Goal: Task Accomplishment & Management: Complete application form

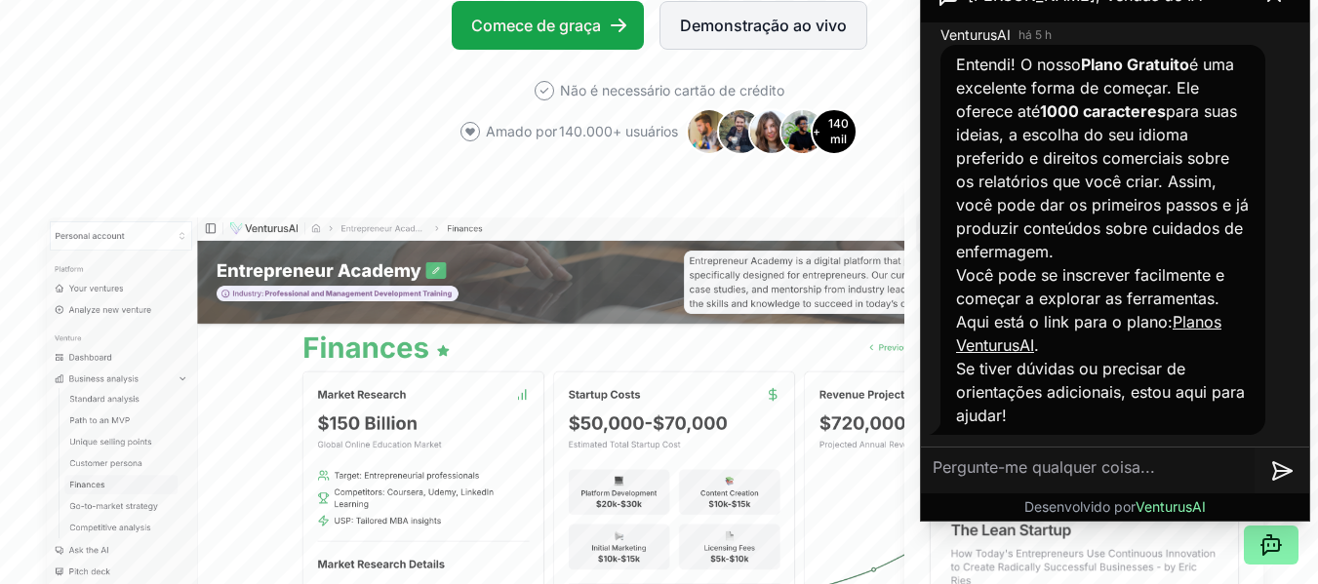
scroll to position [2756, 0]
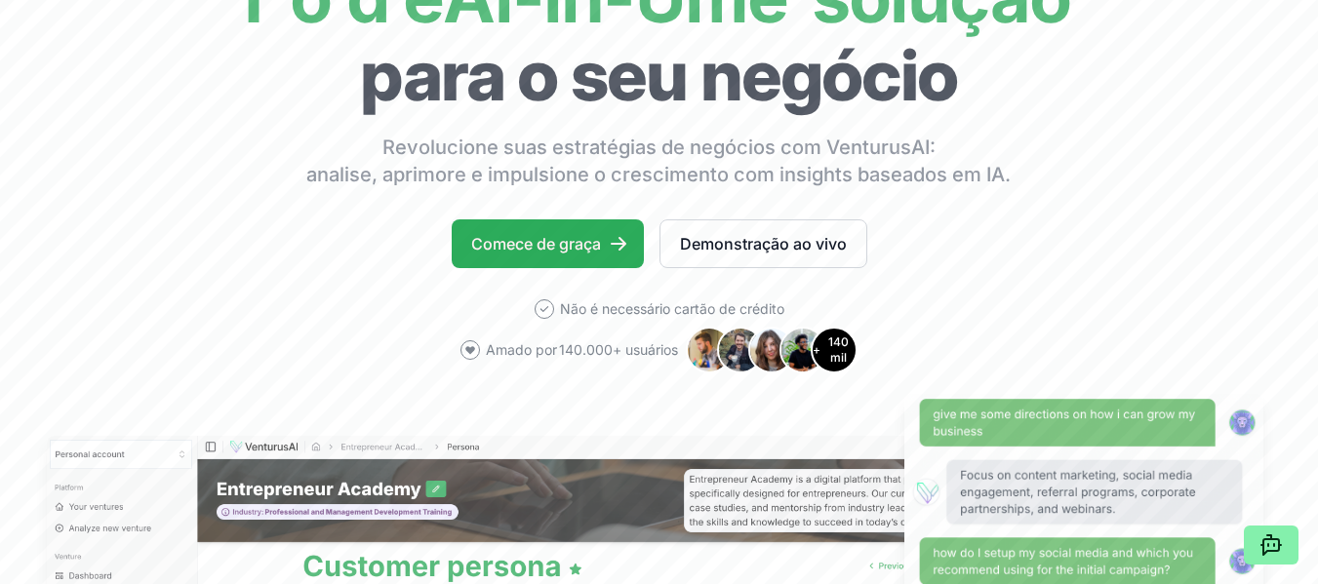
scroll to position [207, 0]
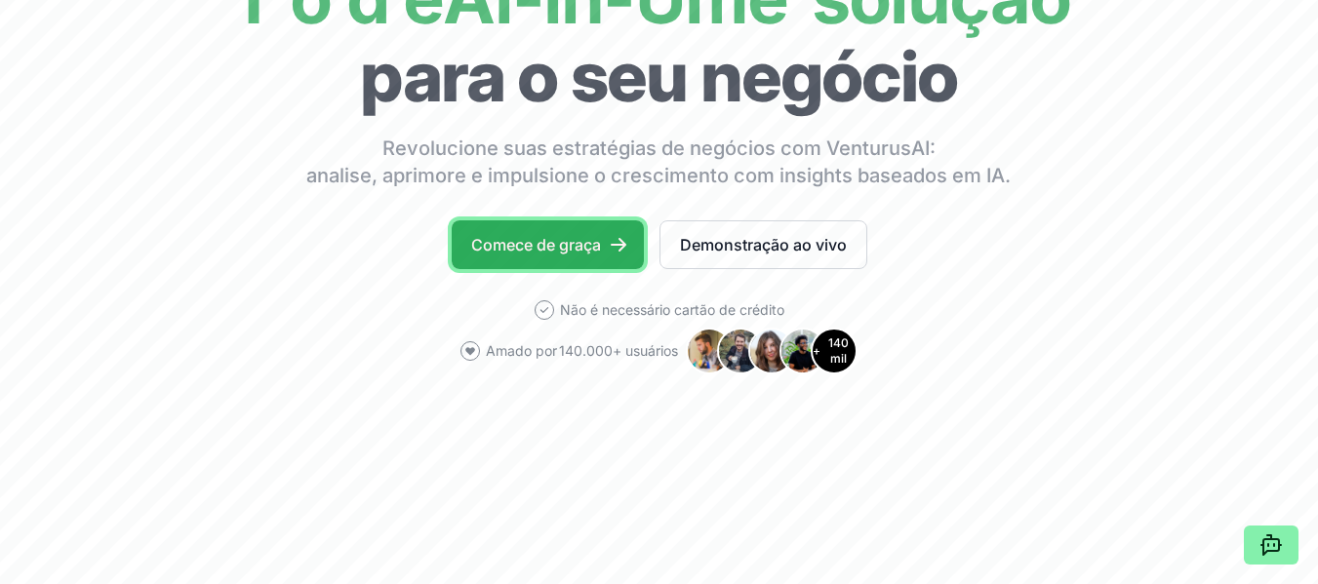
click at [540, 247] on font "Comece de graça" at bounding box center [536, 245] width 130 height 20
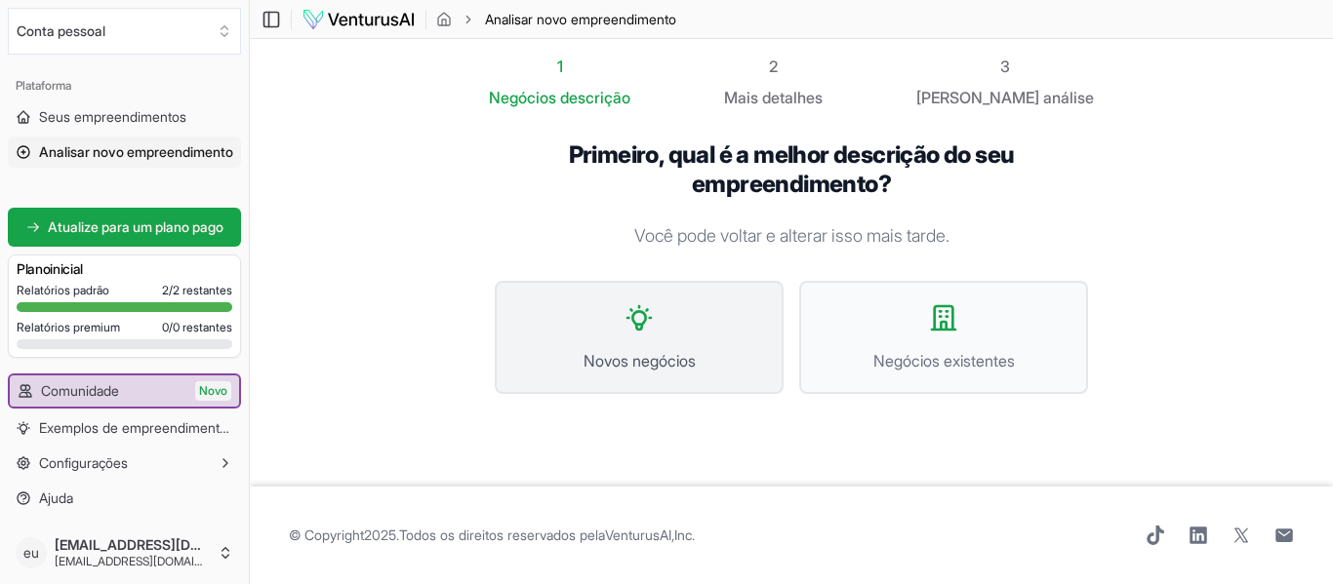
click at [672, 317] on button "Novos negócios" at bounding box center [639, 337] width 289 height 113
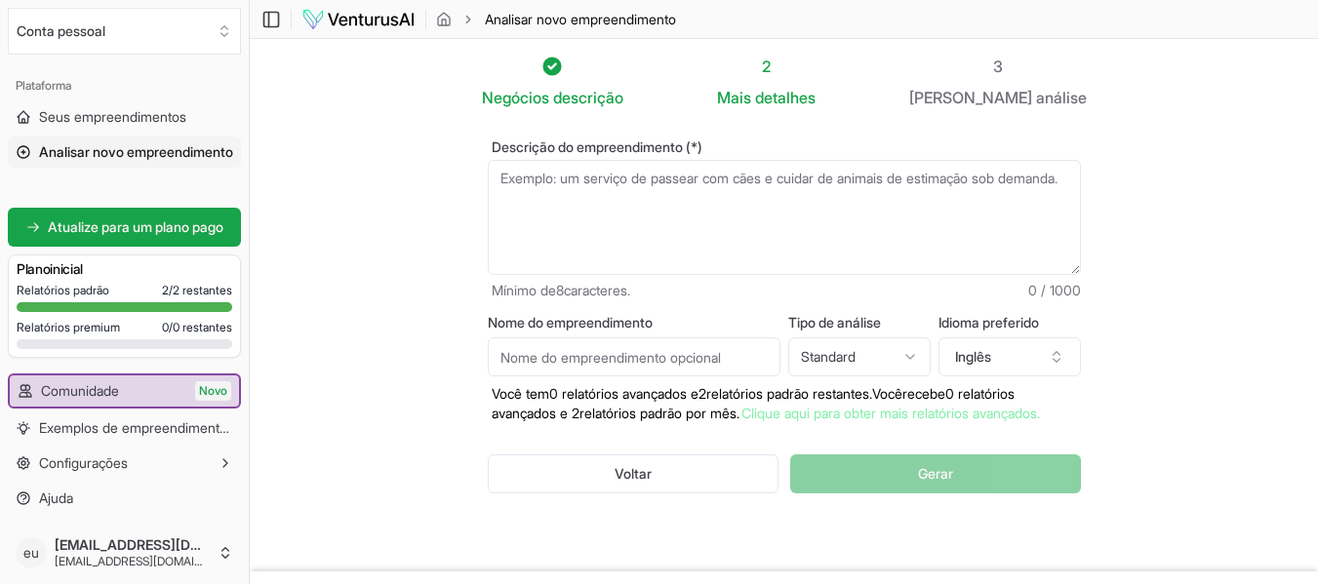
click at [739, 197] on textarea "Descrição do empreendimento (*)" at bounding box center [784, 217] width 593 height 115
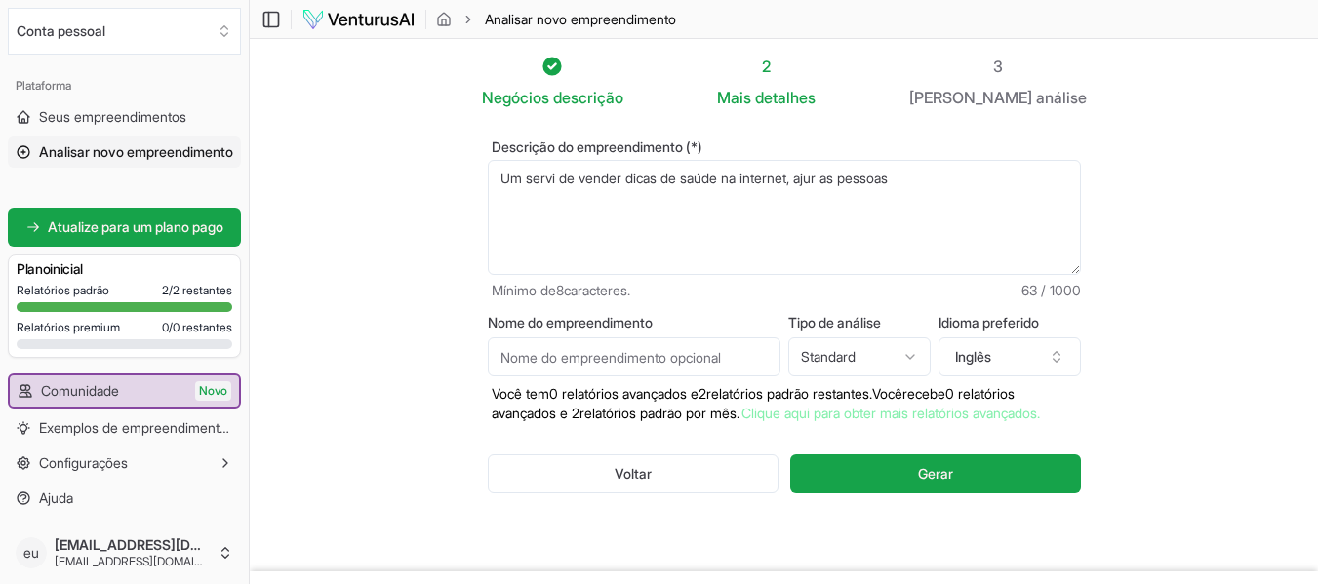
drag, startPoint x: 926, startPoint y: 182, endPoint x: 588, endPoint y: 200, distance: 338.0
click at [588, 200] on textarea "Um servi de vender dicas de saúde na internet, ajur as pessoas" at bounding box center [784, 217] width 593 height 115
paste textarea " Apoiar estudantes na elaboração de TCCs, monografias e artigos científicos; …"
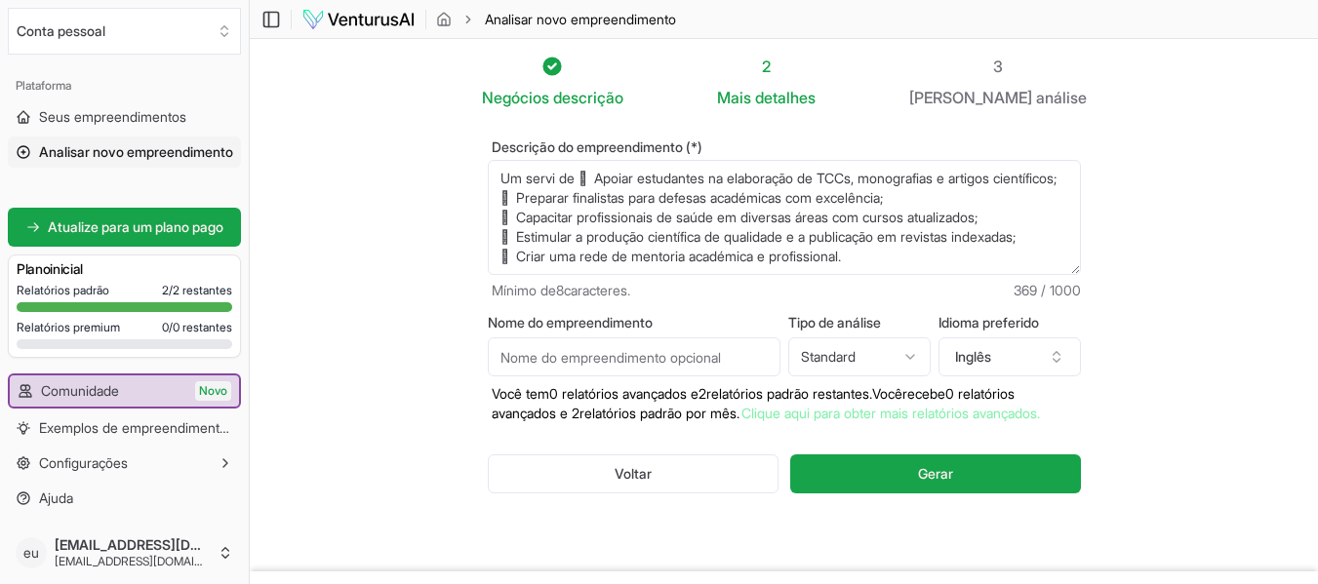
click at [582, 179] on textarea "Um servi de vender dicas de saúde na internet, ajur as pessoas" at bounding box center [784, 217] width 593 height 115
click at [513, 222] on textarea "Um servi de vender dicas de saúde na internet, ajur as pessoas" at bounding box center [784, 217] width 593 height 115
click at [516, 238] on textarea "Um servi de vender dicas de saúde na internet, ajur as pessoas" at bounding box center [784, 217] width 593 height 115
click at [514, 215] on textarea "Um servi de vender dicas de saúde na internet, ajur as pessoas" at bounding box center [784, 217] width 593 height 115
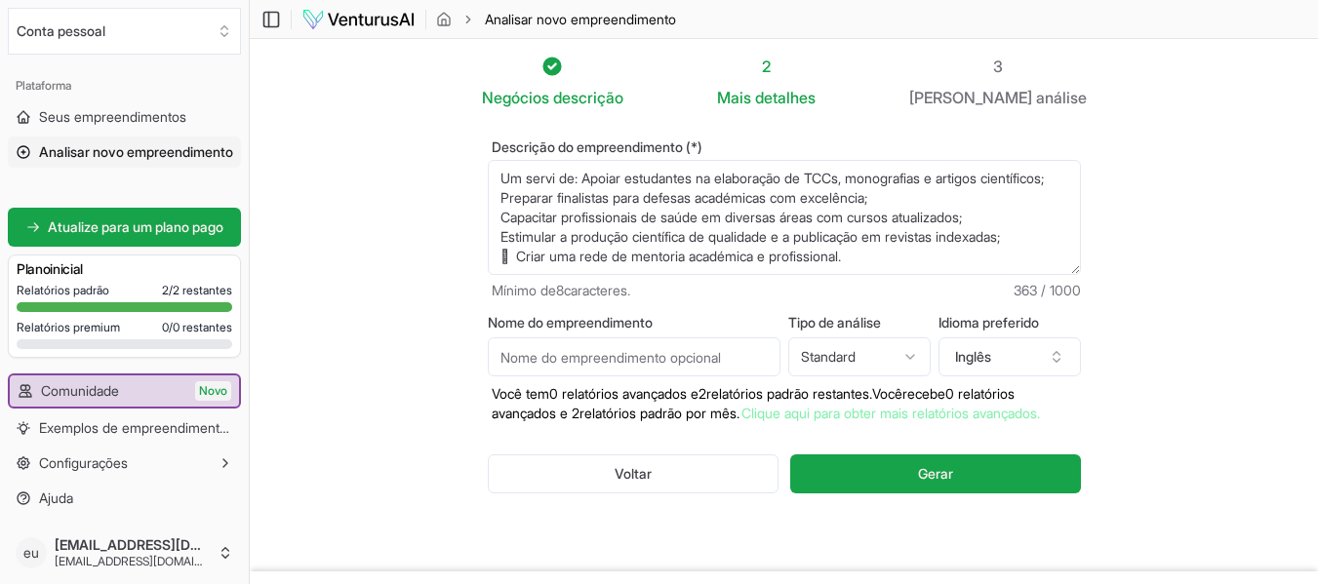
click at [514, 242] on textarea "Um servi de vender dicas de saúde na internet, ajur as pessoas" at bounding box center [784, 217] width 593 height 115
click at [659, 256] on textarea "Um servi de vender dicas de saúde na internet, ajur as pessoas" at bounding box center [784, 217] width 593 height 115
type textarea "Um servi de: Apoiar estudantes na elaboração de TCCs, monografias e artigos cie…"
click at [727, 360] on input "Nome do empreendimento" at bounding box center [634, 357] width 293 height 39
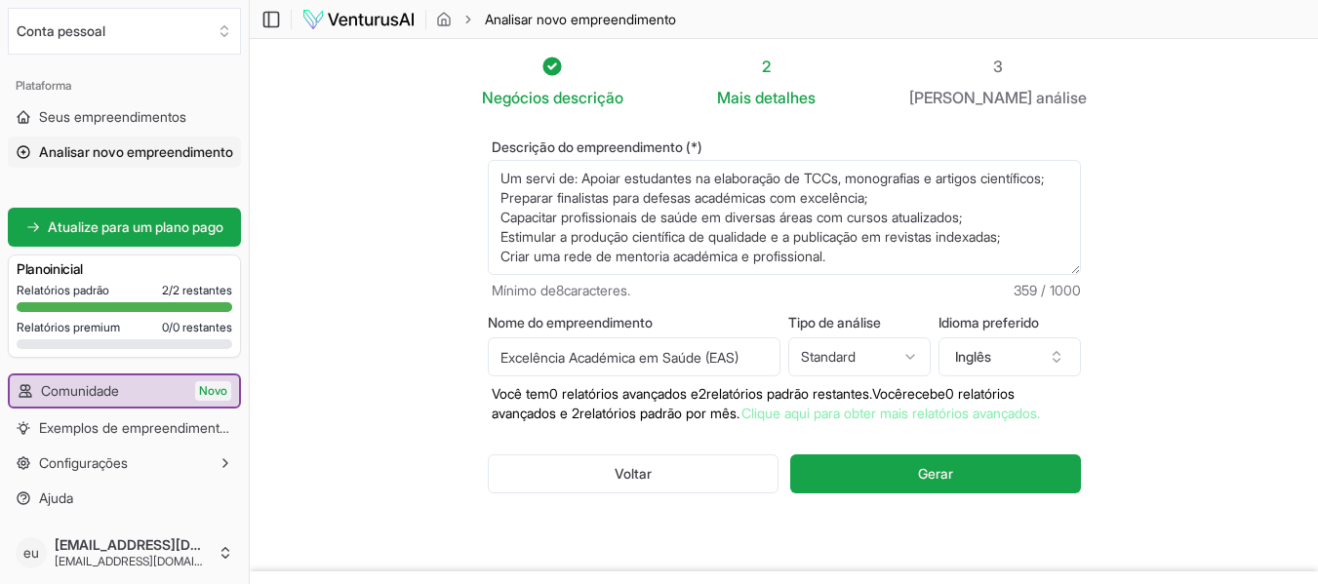
type input "Excelência Académica em Saúde (EAS)"
click at [919, 357] on html "Valorizamos sua privacidade Utilizamos cookies para aprimorar sua experiência d…" at bounding box center [659, 292] width 1318 height 584
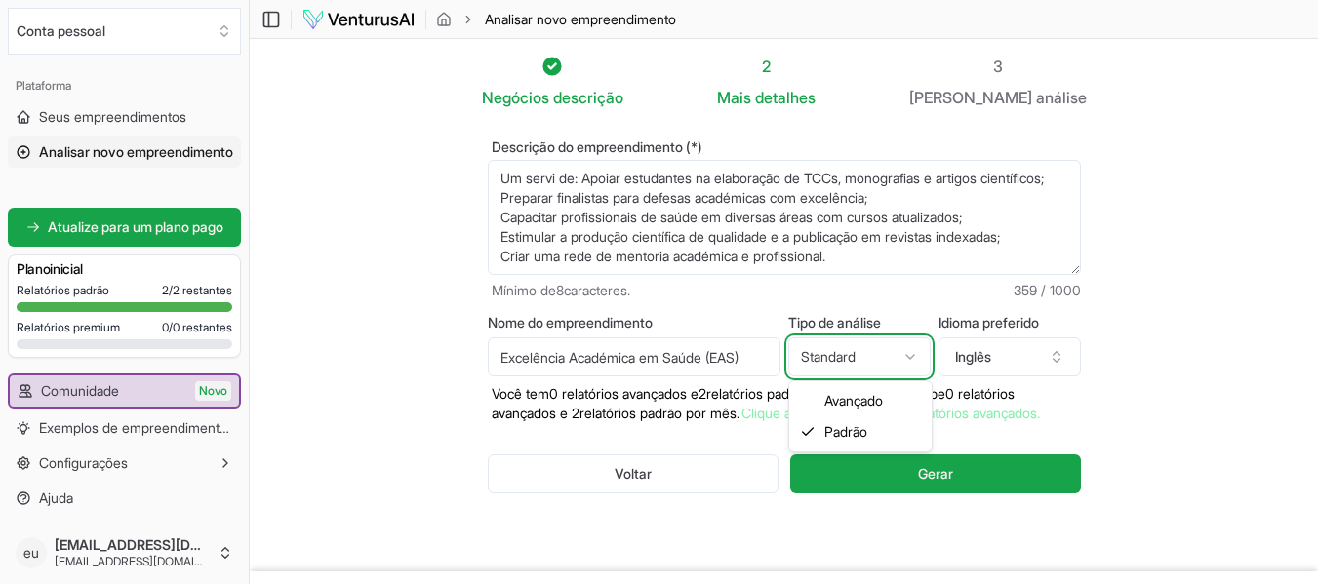
click at [1058, 360] on html "Valorizamos sua privacidade Utilizamos cookies para aprimorar sua experiência d…" at bounding box center [659, 292] width 1318 height 584
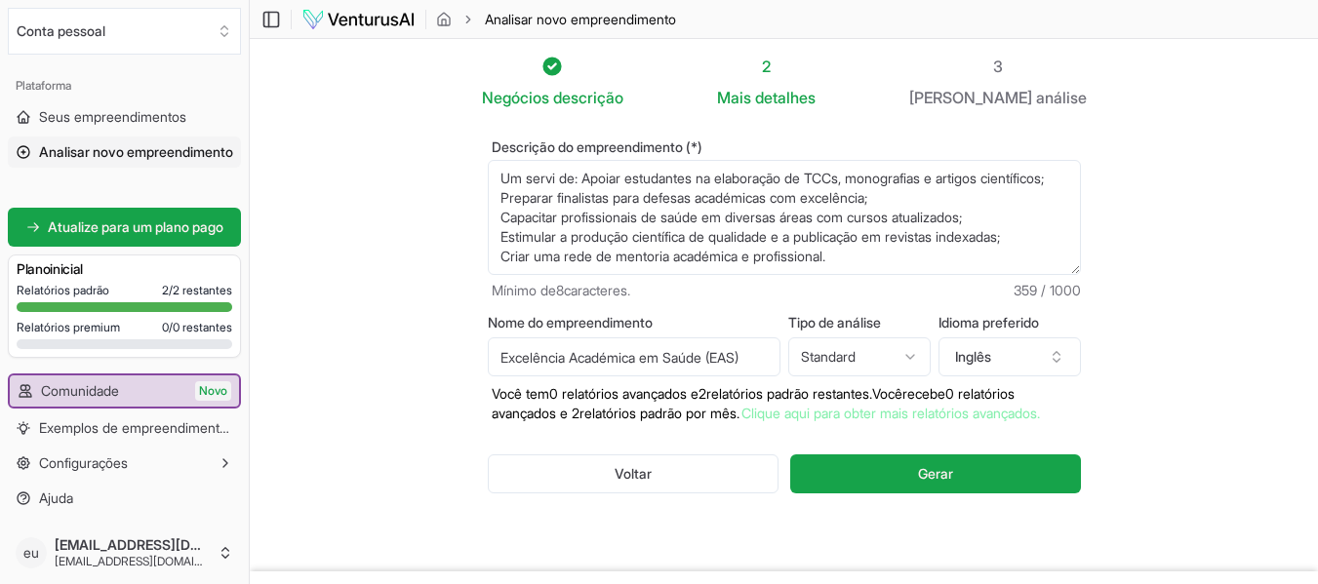
click at [1058, 360] on icon "button" at bounding box center [1056, 360] width 7 height 3
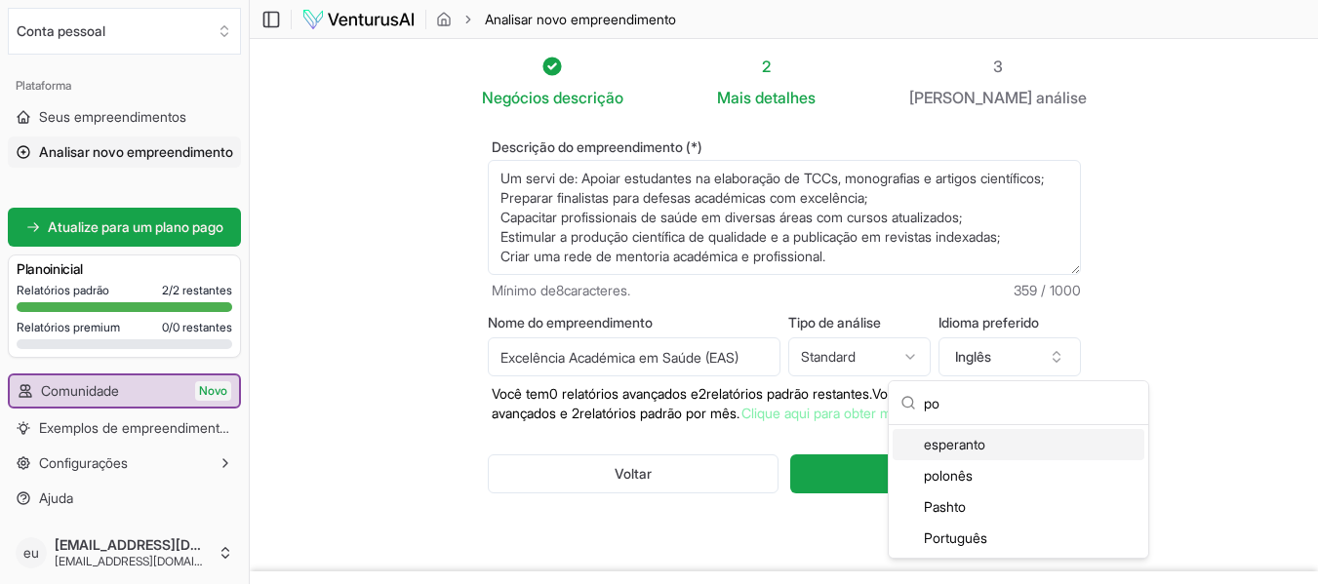
scroll to position [0, 0]
type input "po"
click at [955, 539] on font "Português" at bounding box center [955, 538] width 63 height 17
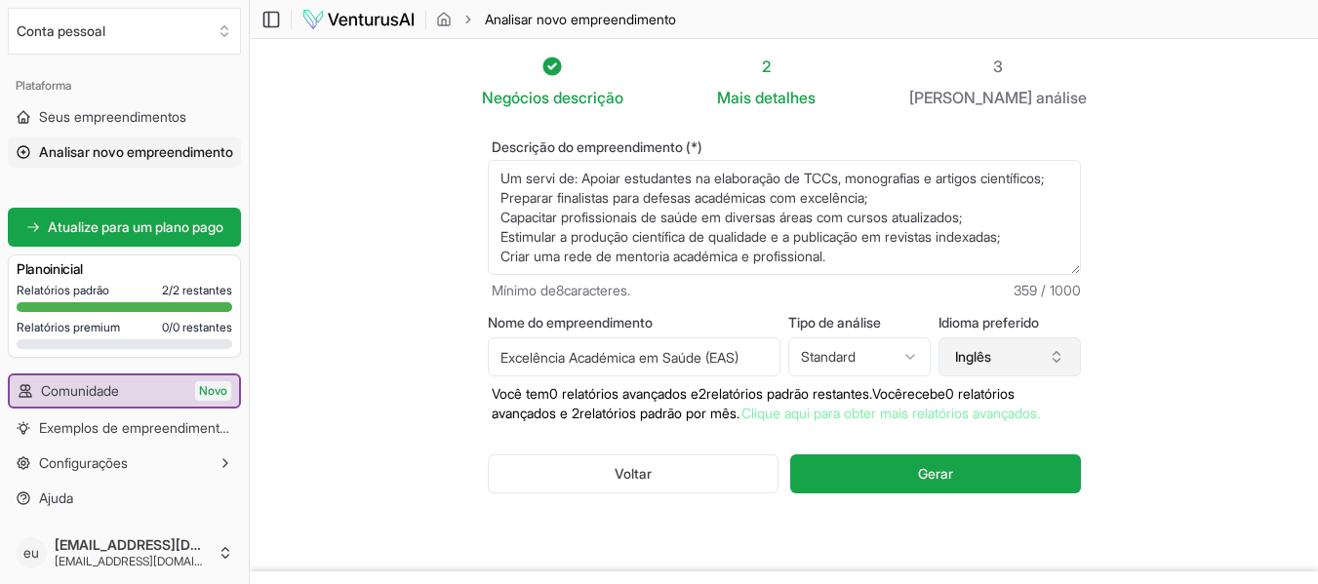
click at [1062, 362] on icon "button" at bounding box center [1057, 357] width 16 height 16
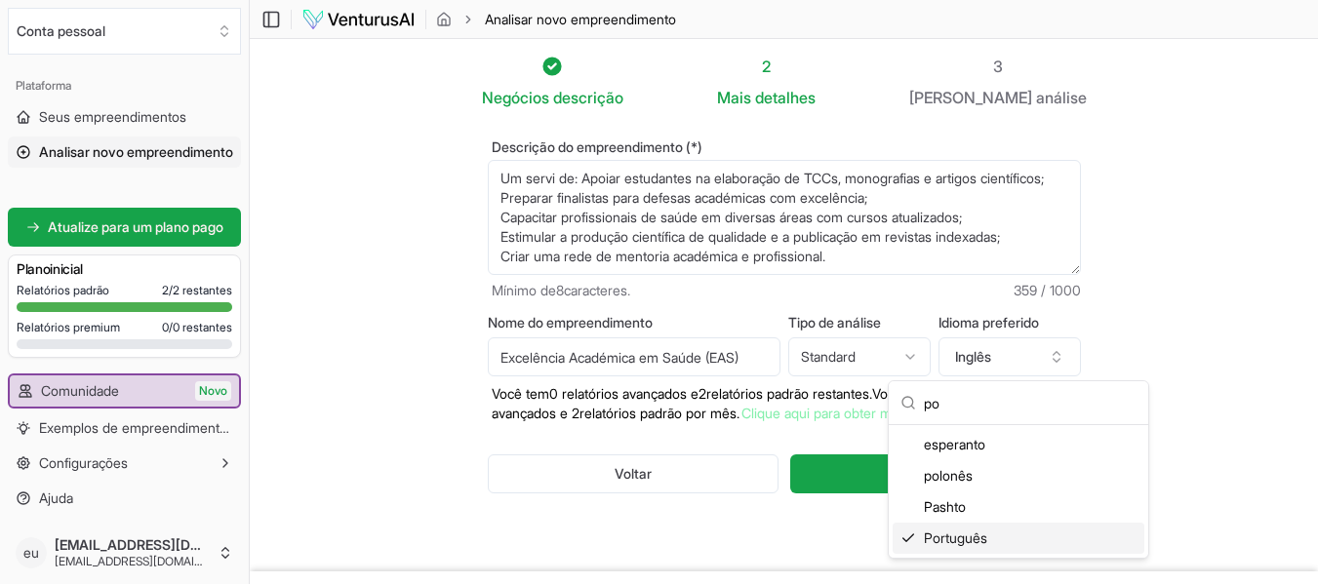
type input "po"
click at [948, 541] on font "Português" at bounding box center [955, 538] width 63 height 17
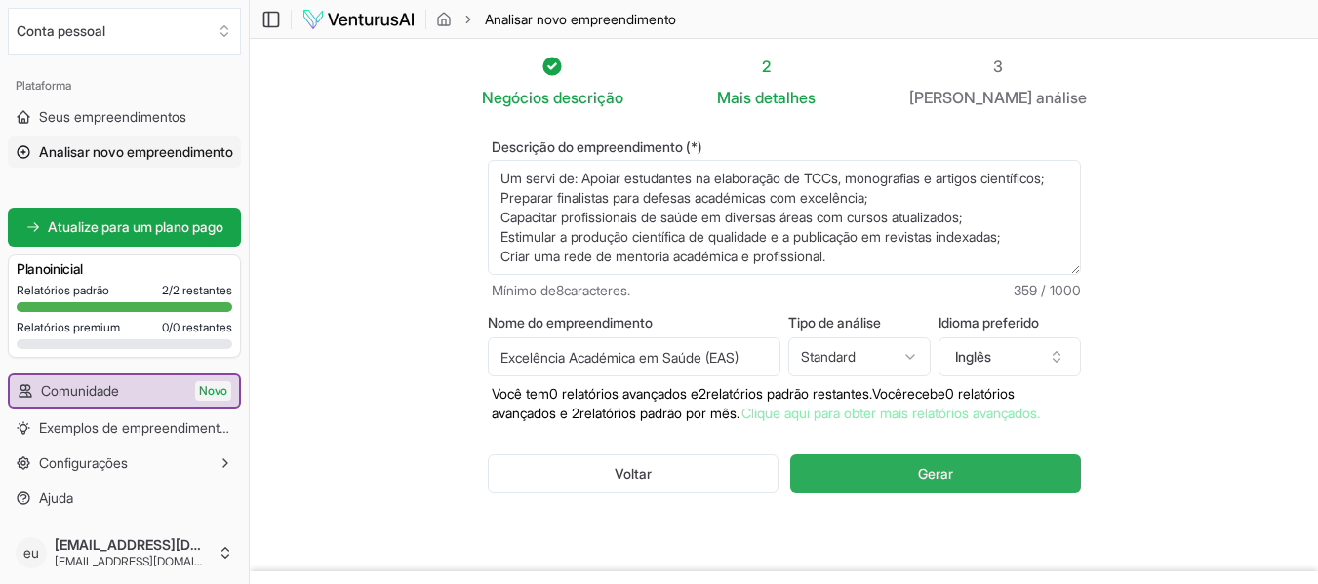
click at [946, 482] on font "Gerar" at bounding box center [935, 473] width 35 height 17
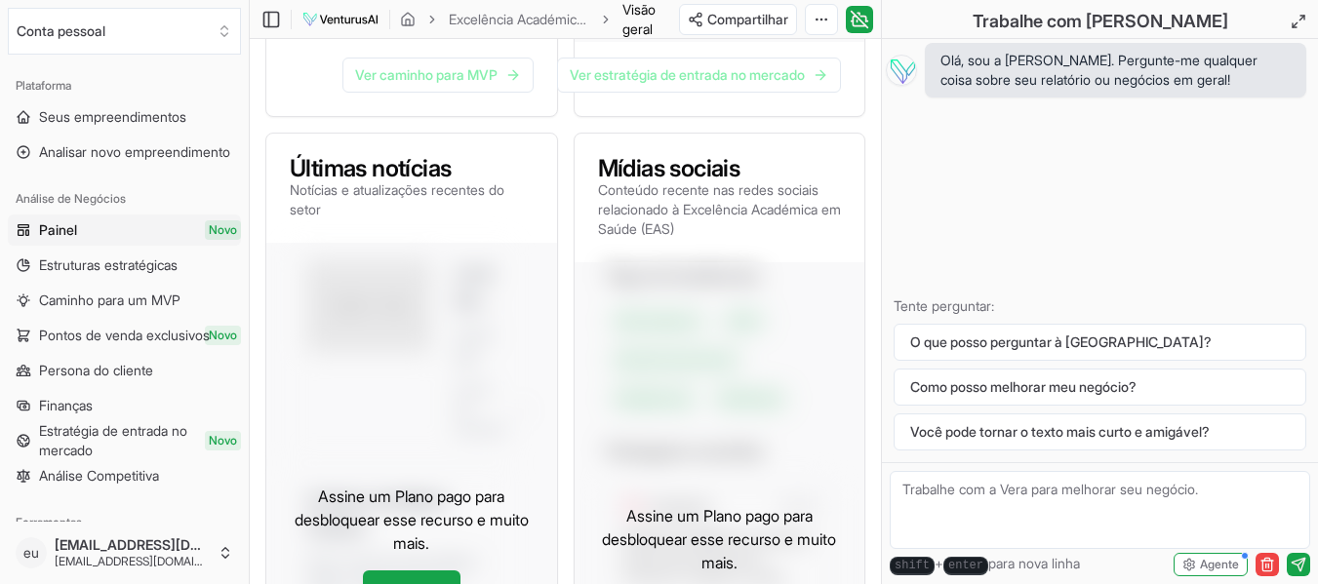
scroll to position [1169, 0]
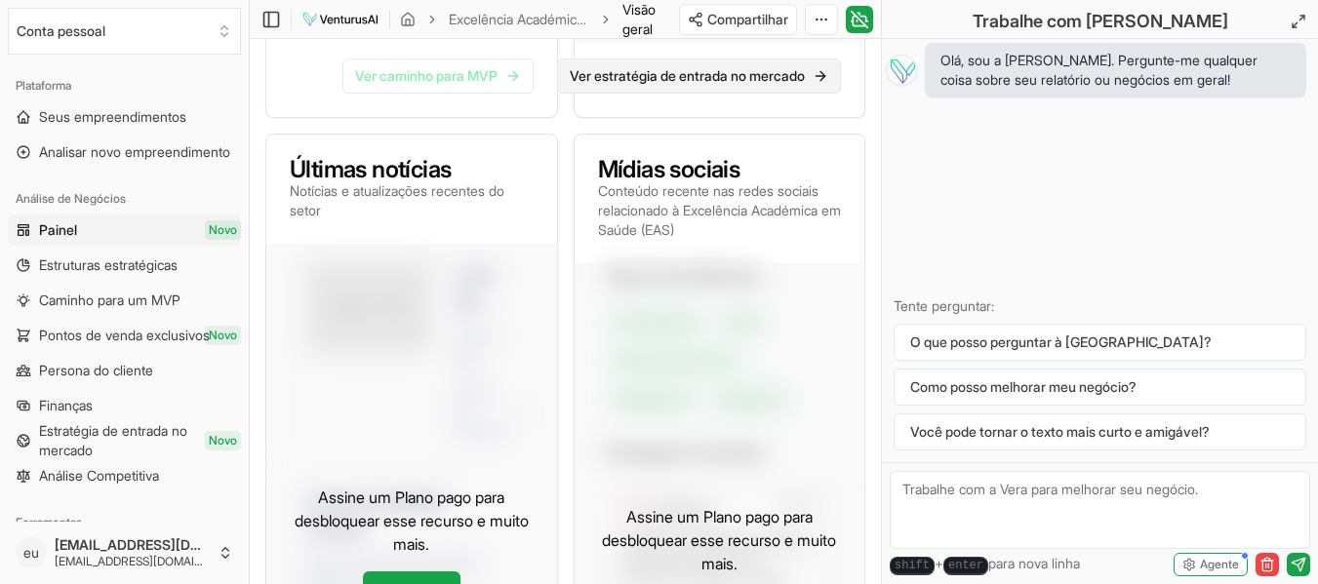
click at [677, 84] on font "Ver estratégia de entrada no mercado" at bounding box center [687, 75] width 235 height 17
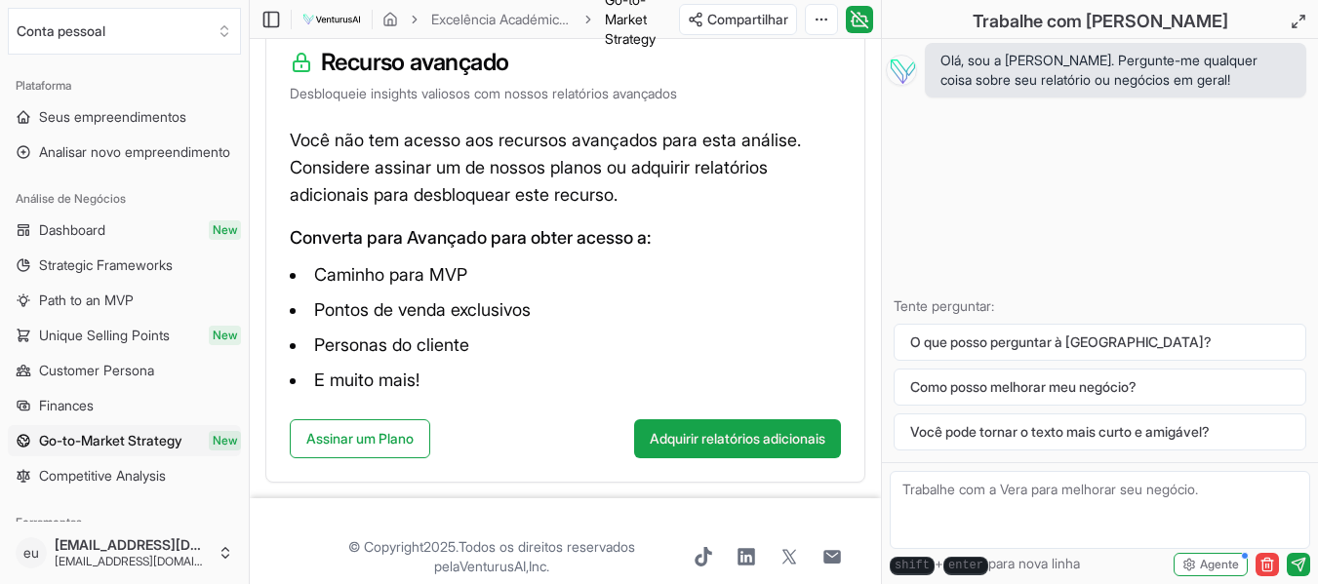
scroll to position [388, 0]
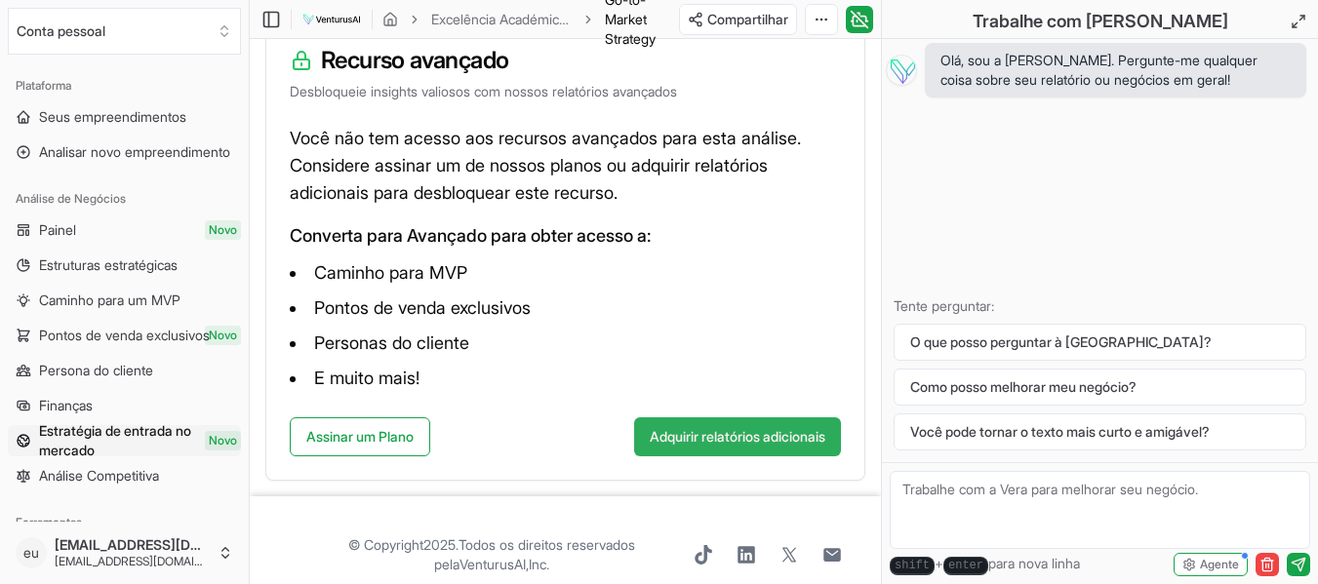
click at [698, 445] on font "Adquirir relatórios adicionais" at bounding box center [738, 436] width 176 height 17
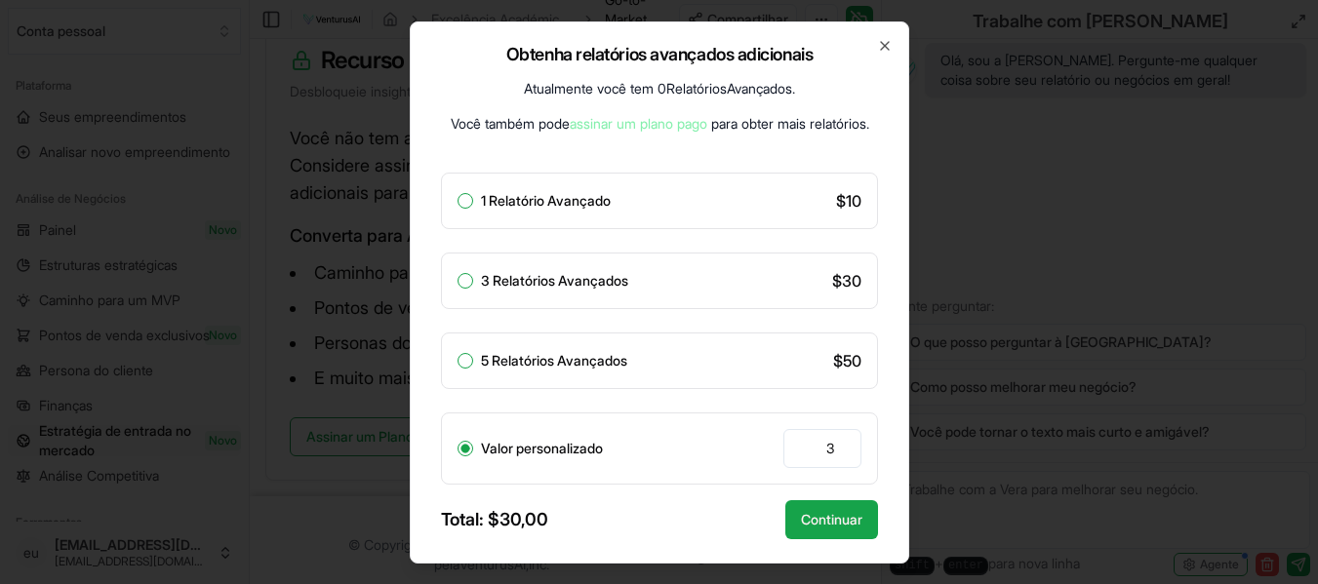
click at [309, 329] on div at bounding box center [659, 292] width 1318 height 584
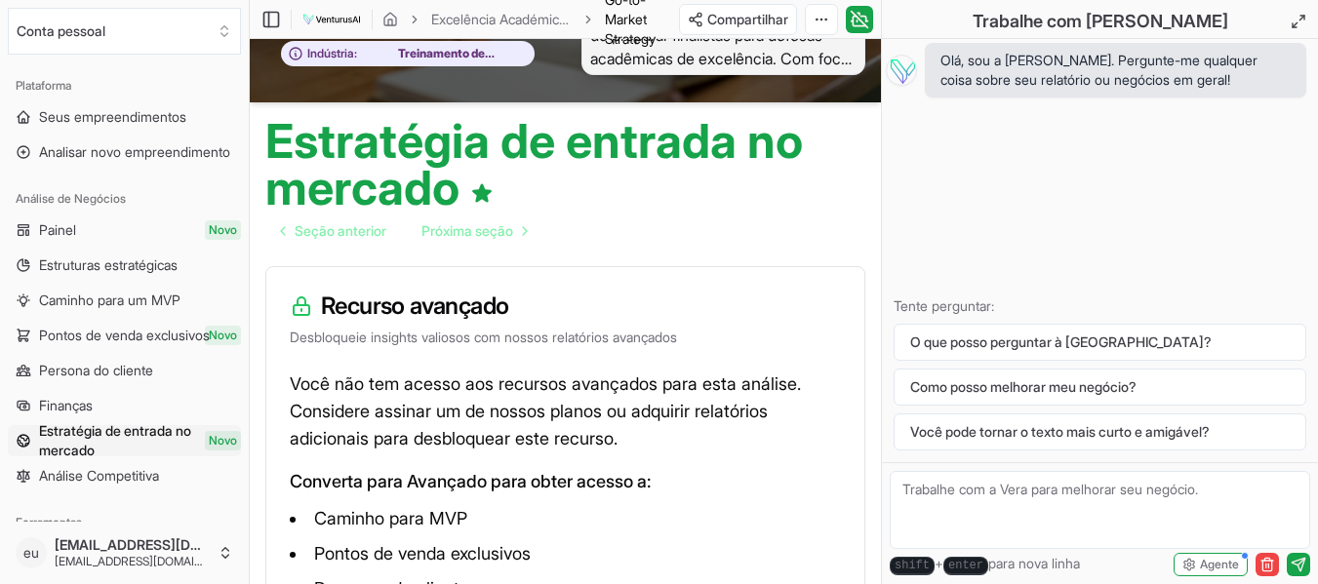
scroll to position [0, 0]
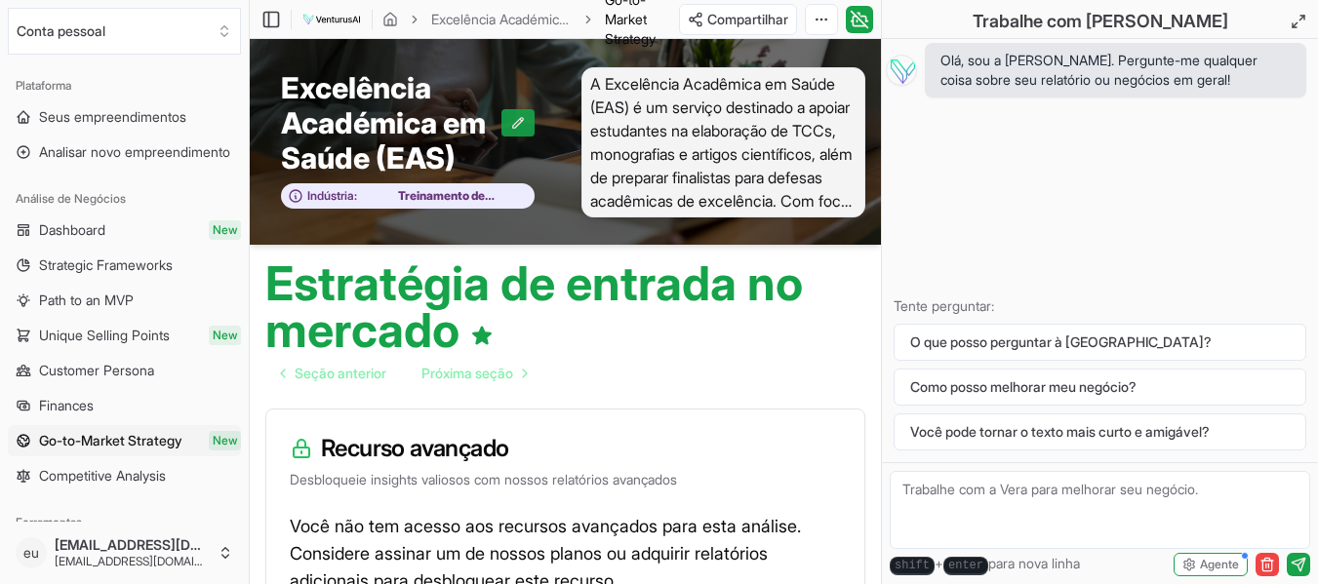
click at [517, 130] on icon at bounding box center [518, 123] width 14 height 14
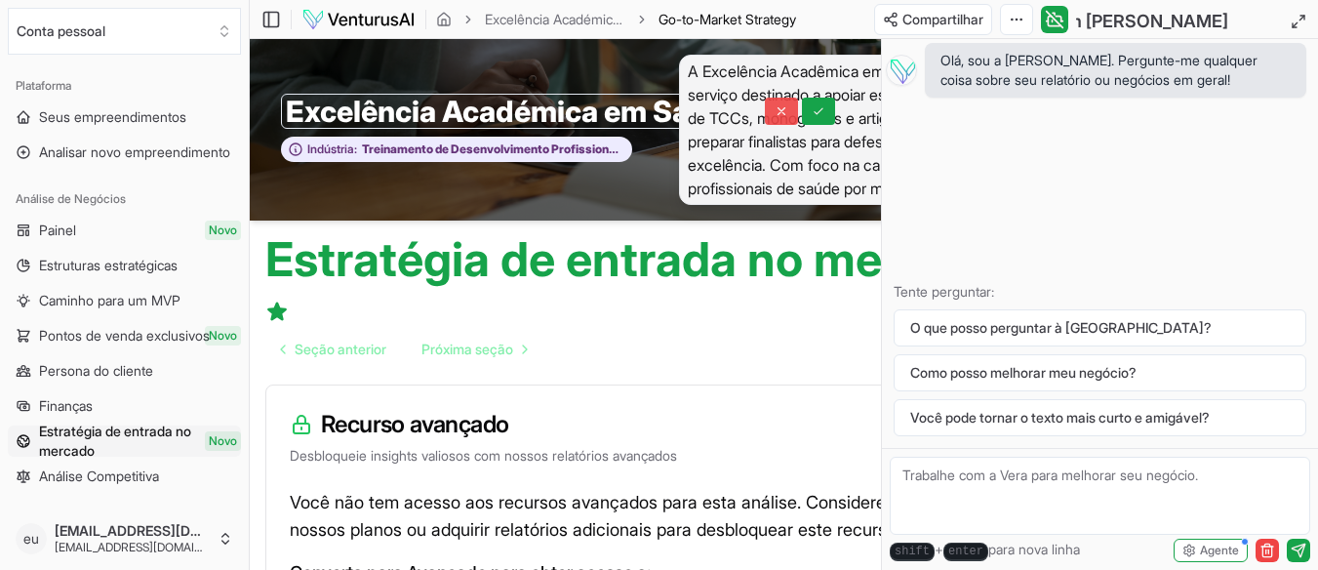
click at [775, 113] on icon at bounding box center [782, 111] width 14 height 14
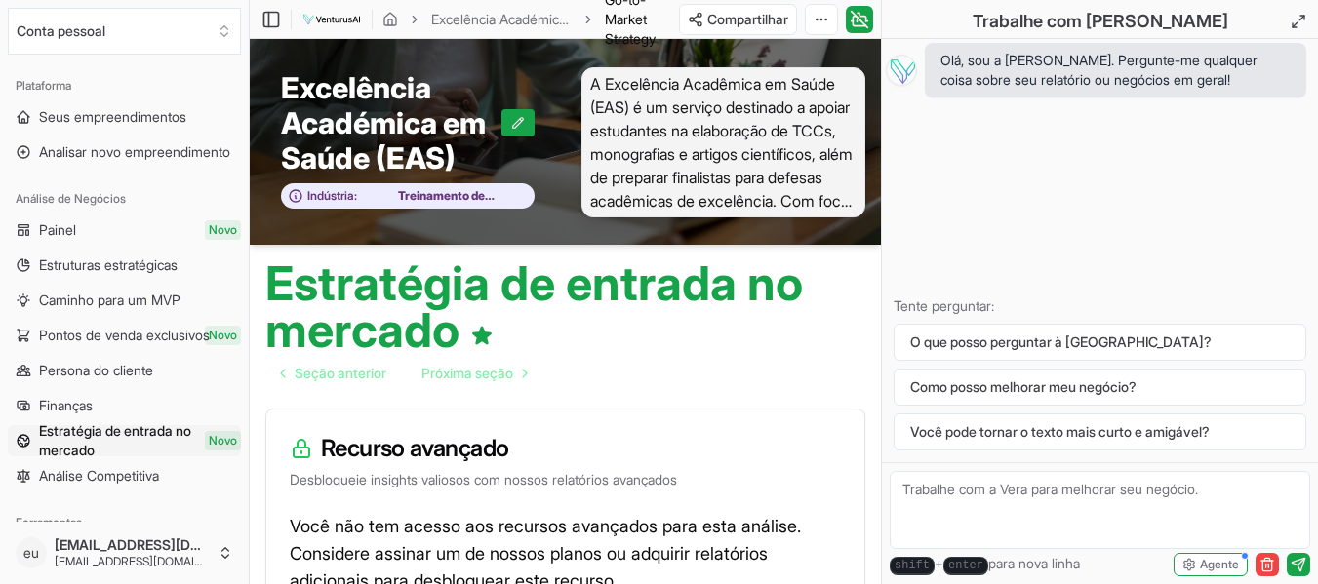
click at [596, 132] on font "A Excelência Acadêmica em Saúde (EAS) é um serviço destinado a apoiar estudante…" at bounding box center [721, 212] width 262 height 277
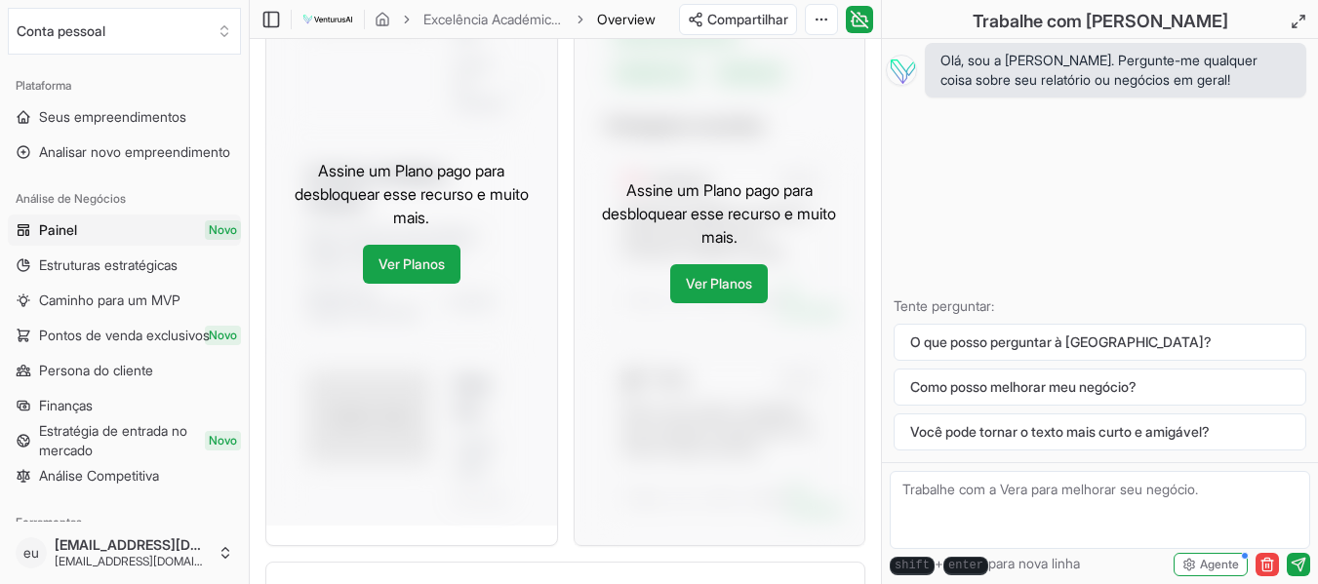
scroll to position [1498, 0]
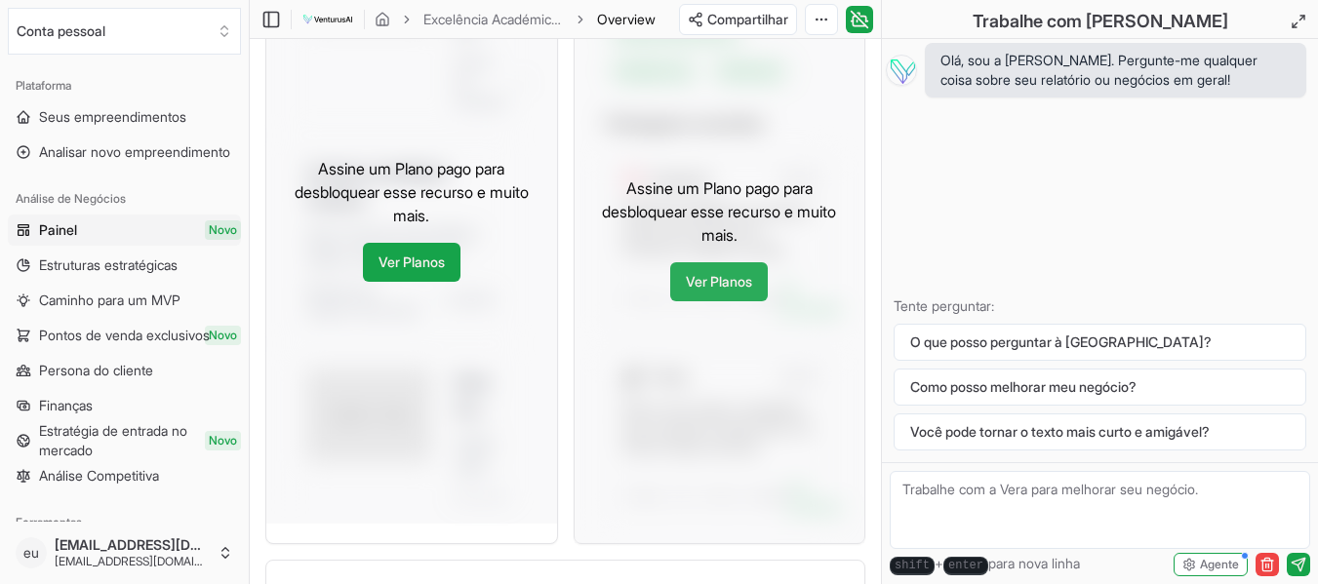
click at [725, 290] on font "Ver Planos" at bounding box center [719, 281] width 66 height 17
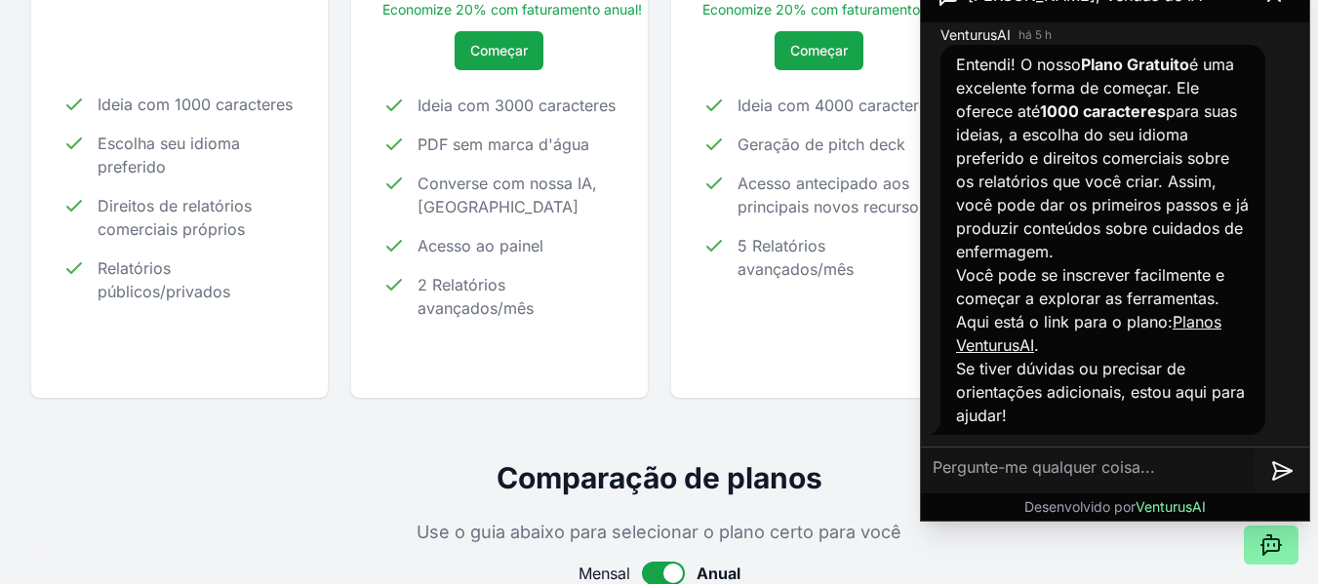
scroll to position [533, 0]
